Goal: Find specific page/section: Find specific page/section

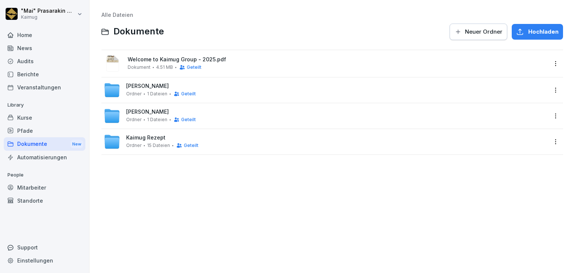
click at [39, 75] on div "Berichte" at bounding box center [45, 74] width 82 height 13
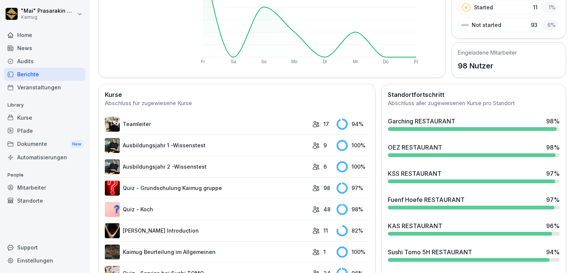
scroll to position [187, 0]
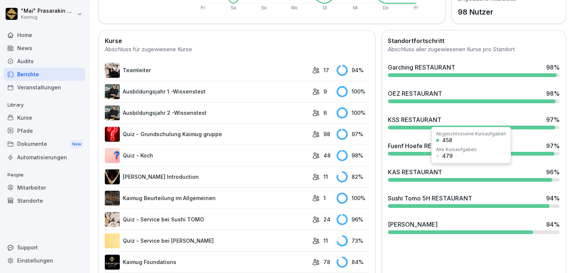
click at [458, 173] on div "KAS RESTAURANT 96 %" at bounding box center [474, 172] width 172 height 9
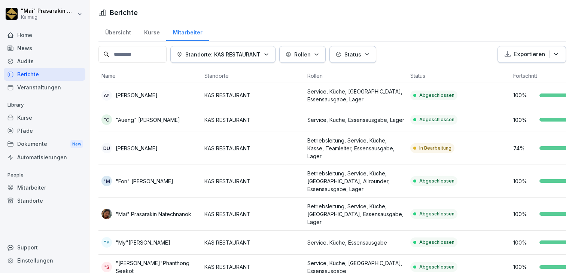
click at [121, 33] on div "Übersicht" at bounding box center [118, 31] width 39 height 19
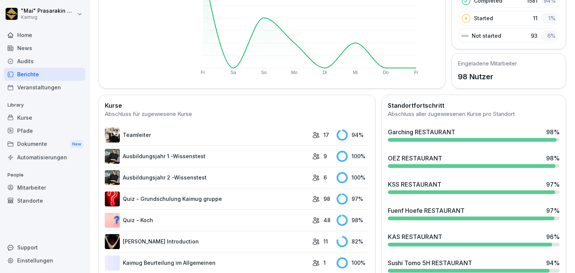
scroll to position [150, 0]
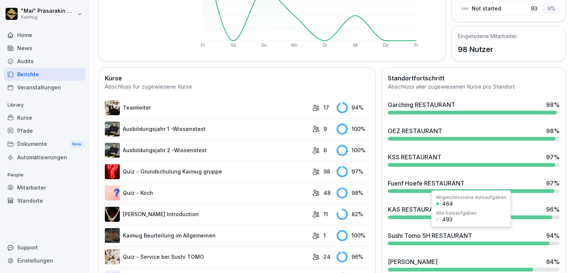
click at [446, 237] on div "Sushi Tomo 5H RESTAURANT" at bounding box center [430, 235] width 84 height 9
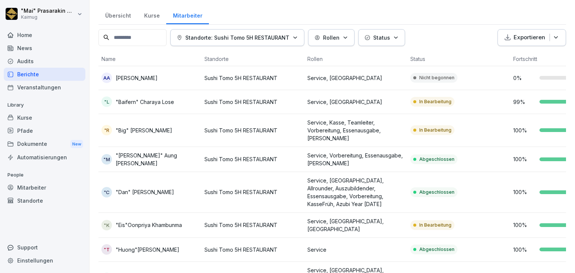
scroll to position [12, 0]
